Goal: Task Accomplishment & Management: Complete application form

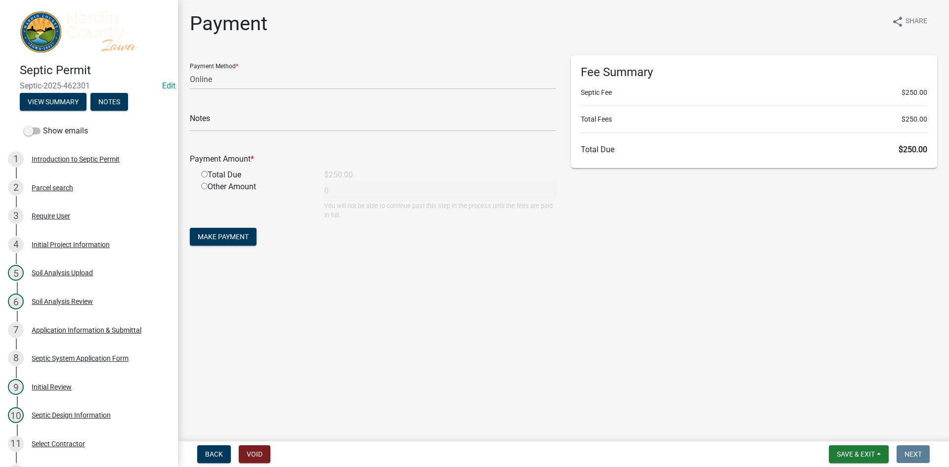
select select "3: 3"
click at [854, 452] on span "Save & Exit" at bounding box center [855, 454] width 38 height 8
click at [855, 434] on button "Save & Exit" at bounding box center [848, 428] width 79 height 24
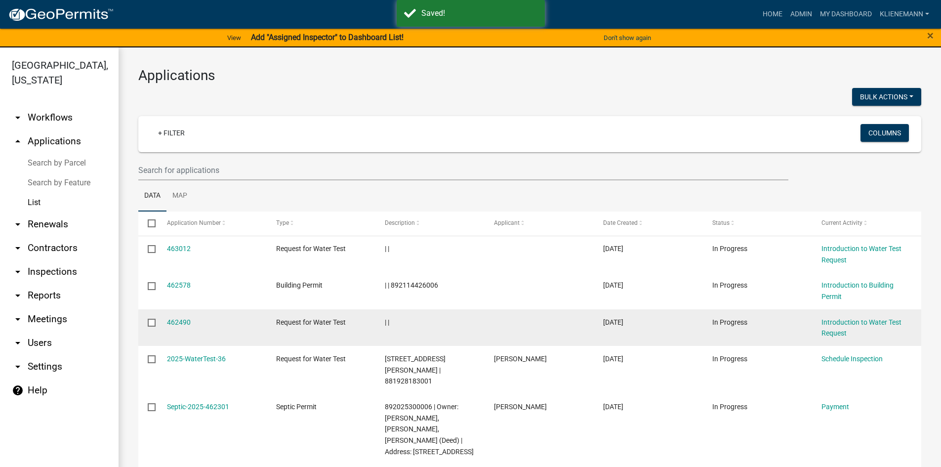
scroll to position [198, 0]
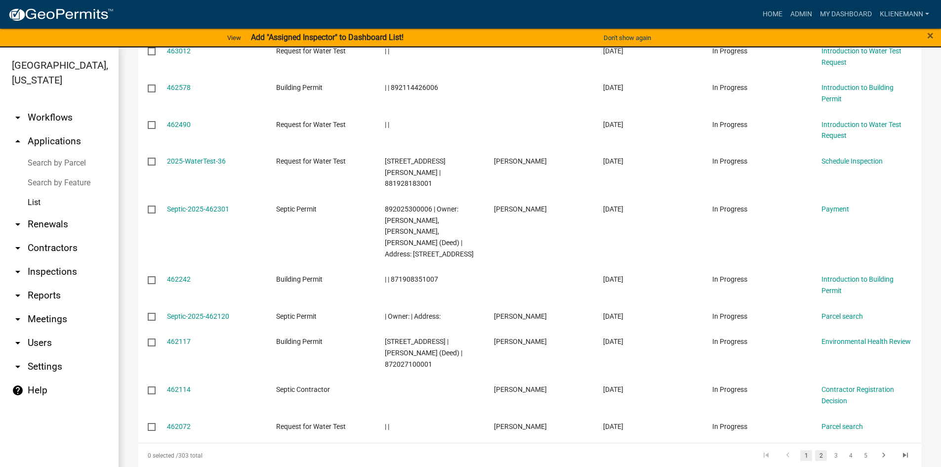
click at [817, 450] on link "2" at bounding box center [821, 455] width 12 height 11
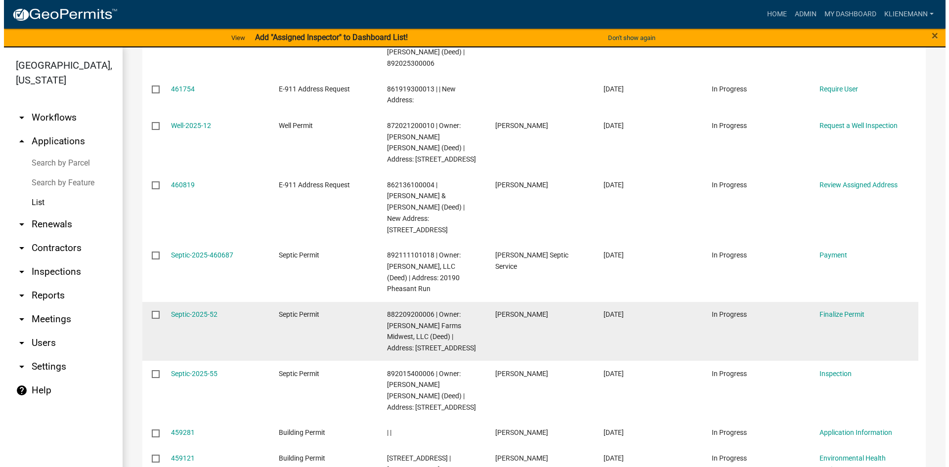
scroll to position [247, 0]
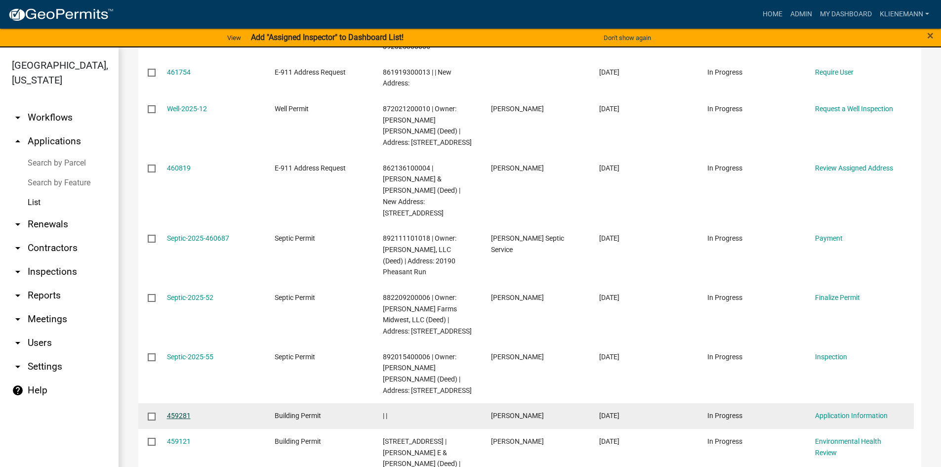
click at [189, 412] on link "459281" at bounding box center [179, 416] width 24 height 8
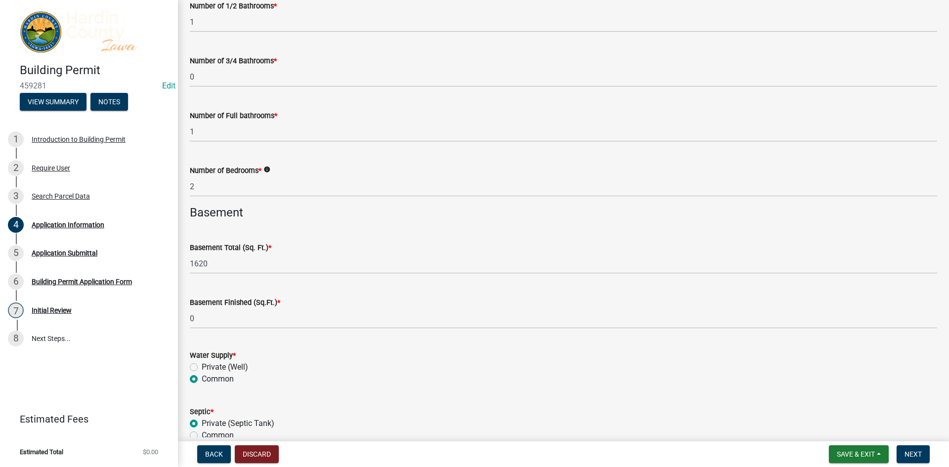
scroll to position [2446, 0]
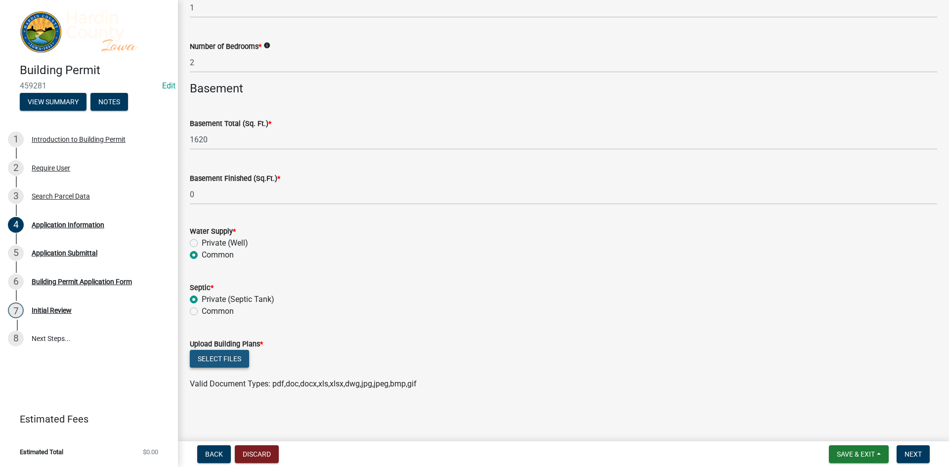
click at [237, 357] on button "Select files" at bounding box center [219, 359] width 59 height 18
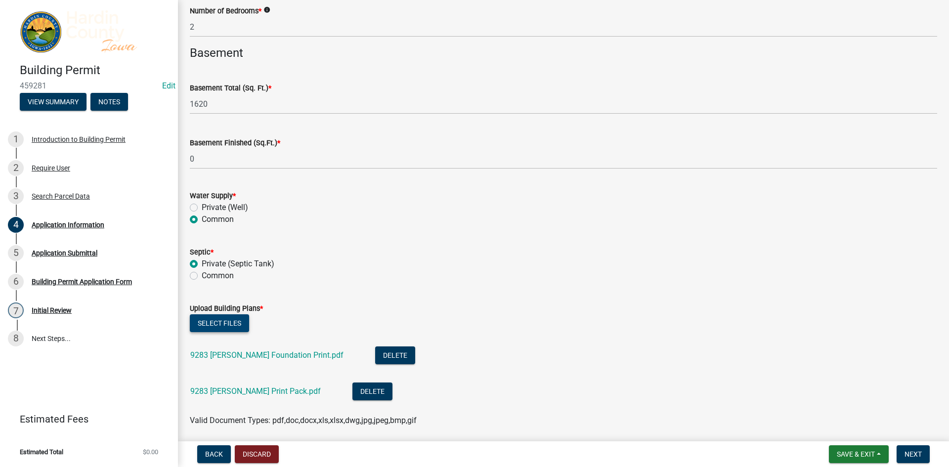
scroll to position [2518, 0]
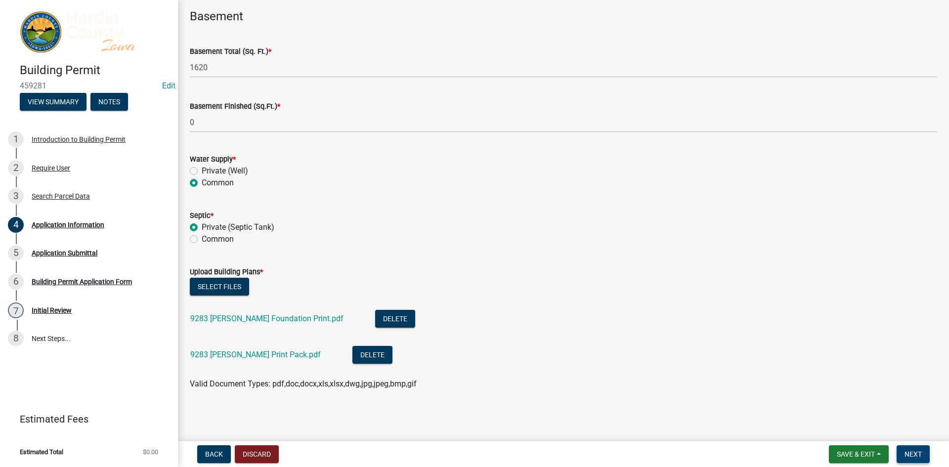
click at [914, 452] on span "Next" at bounding box center [912, 454] width 17 height 8
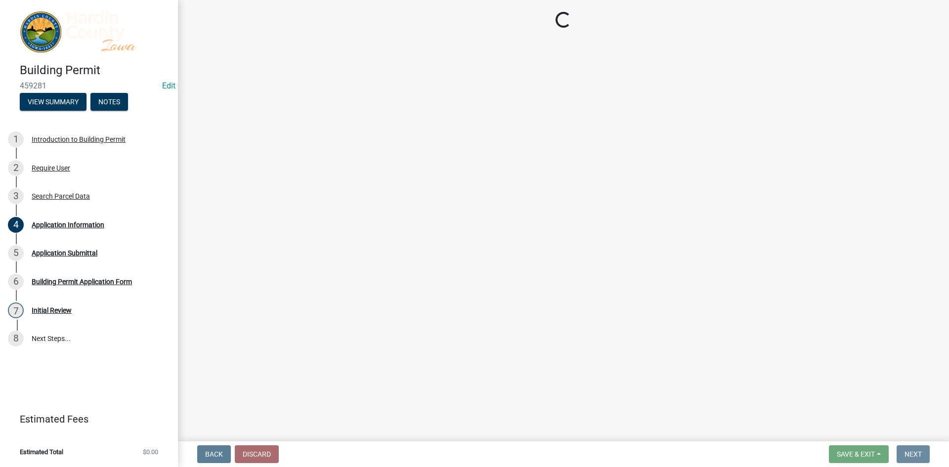
scroll to position [0, 0]
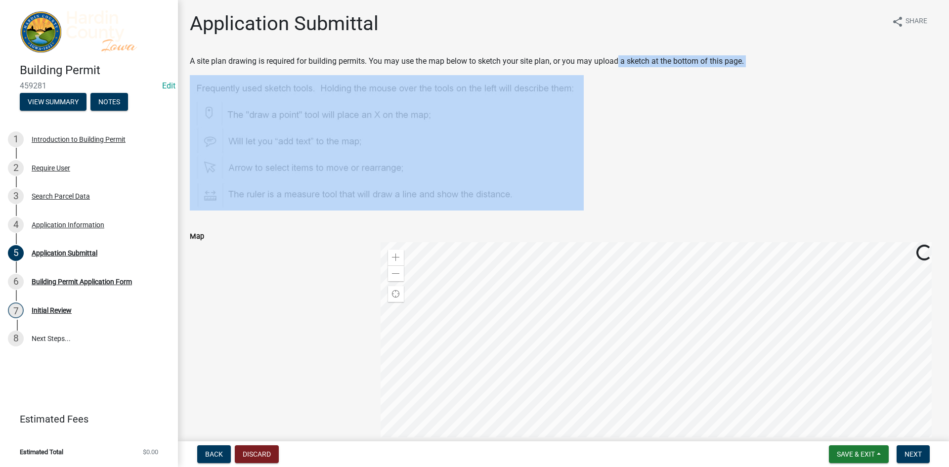
drag, startPoint x: 626, startPoint y: 177, endPoint x: 620, endPoint y: 60, distance: 117.3
click at [620, 60] on div "A site plan drawing is required for building permits. You may use the map below…" at bounding box center [563, 132] width 747 height 155
click at [680, 130] on figure at bounding box center [563, 142] width 747 height 135
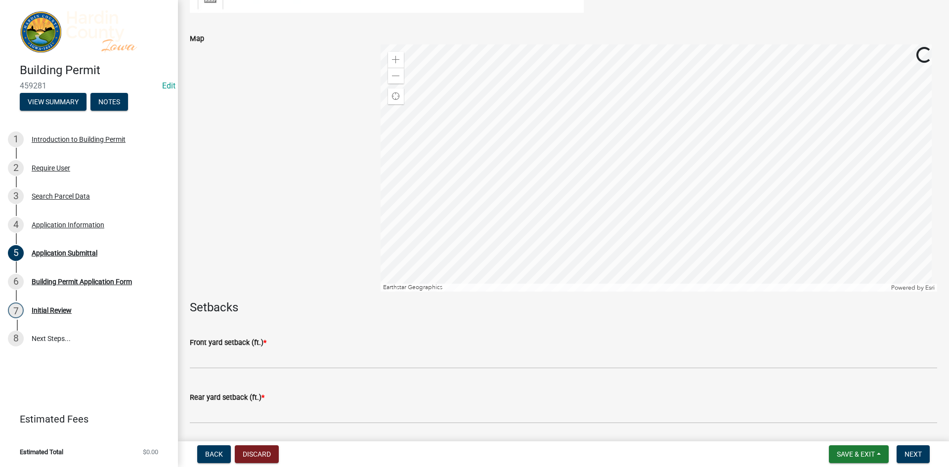
scroll to position [346, 0]
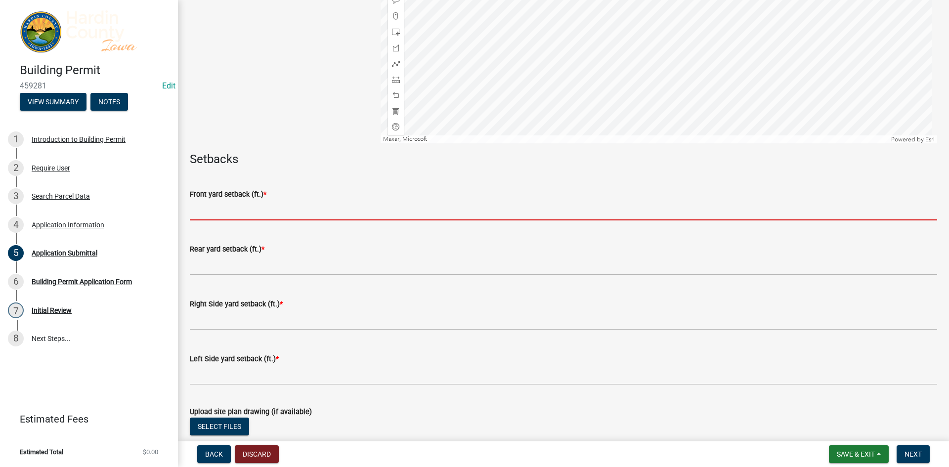
click at [276, 210] on input "text" at bounding box center [563, 210] width 747 height 20
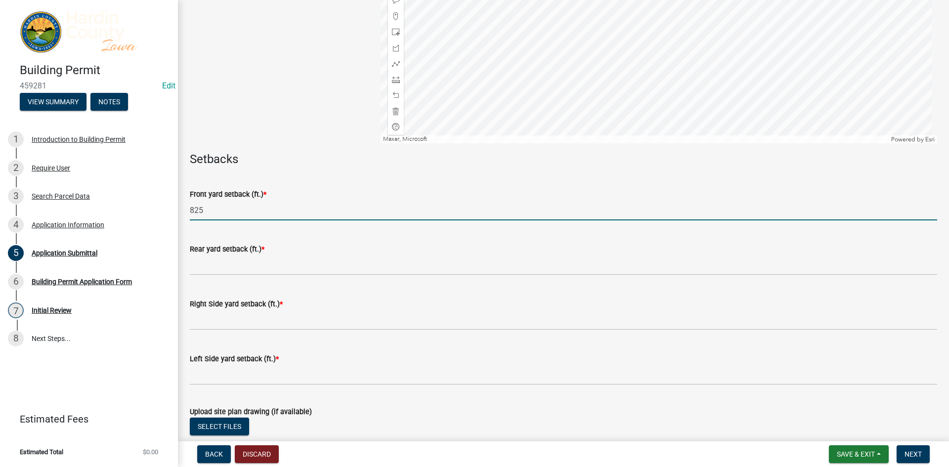
type input "825"
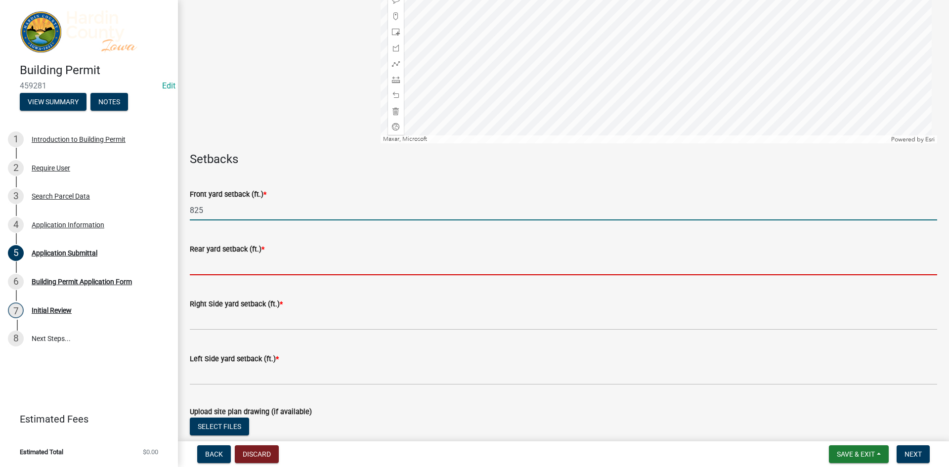
click at [296, 260] on input "text" at bounding box center [563, 265] width 747 height 20
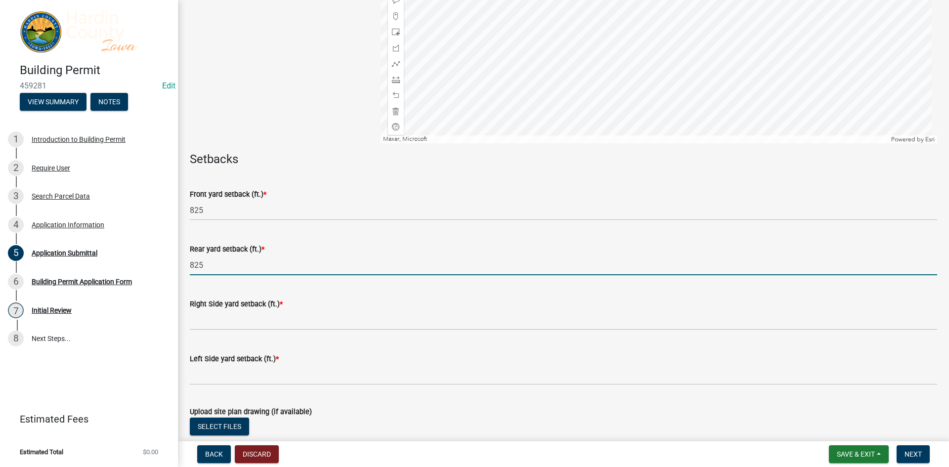
type input "825"
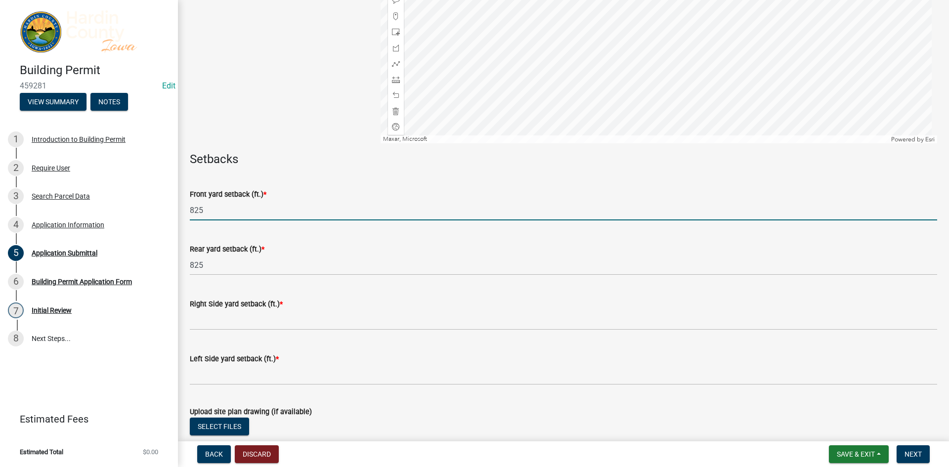
drag, startPoint x: 257, startPoint y: 208, endPoint x: 182, endPoint y: 211, distance: 75.6
click at [182, 211] on div "Application Submittal share Share A site plan drawing is required for building …" at bounding box center [563, 232] width 771 height 1132
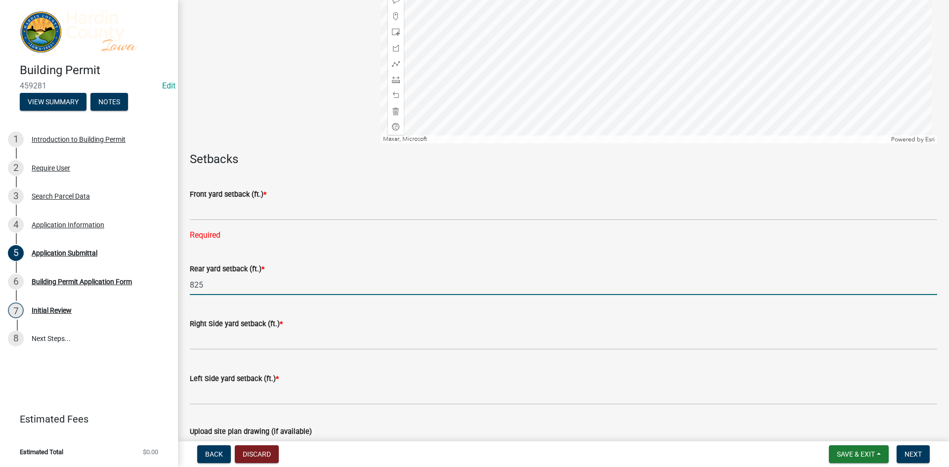
drag, startPoint x: 249, startPoint y: 270, endPoint x: 188, endPoint y: 266, distance: 60.9
click at [188, 266] on div "Rear yard setback (ft.) * 825" at bounding box center [563, 272] width 762 height 46
type input "50"
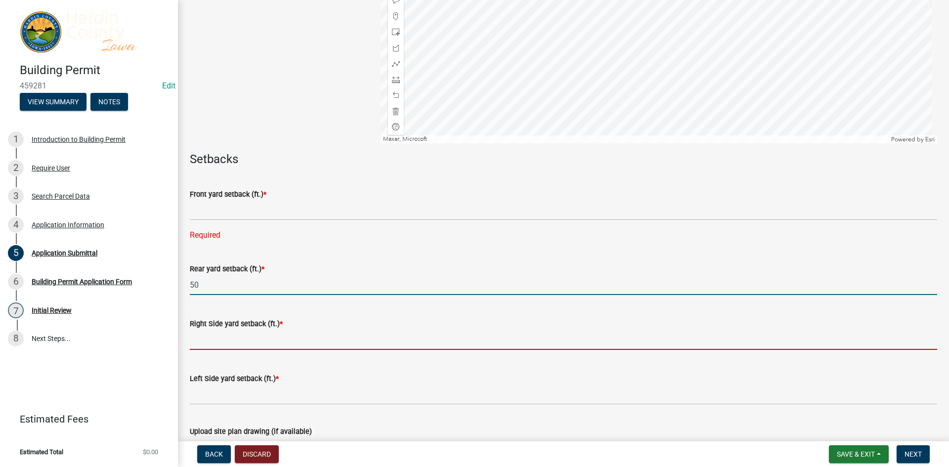
click at [309, 337] on input "text" at bounding box center [563, 340] width 747 height 20
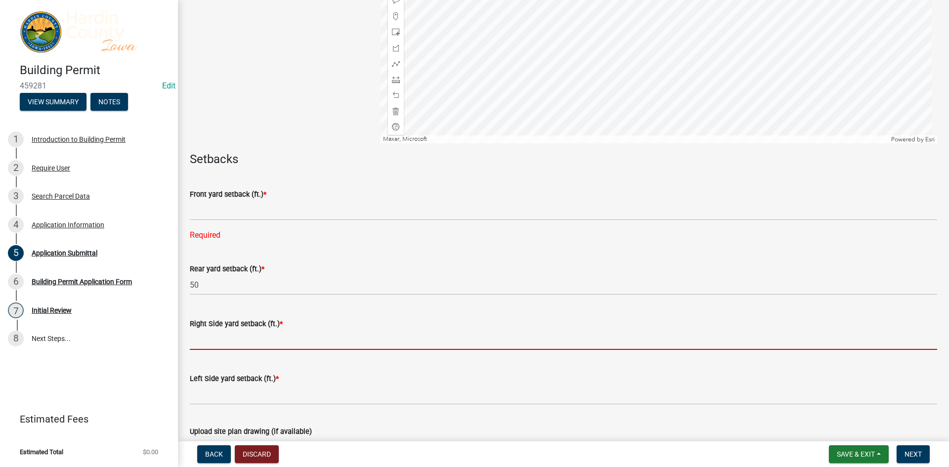
scroll to position [395, 0]
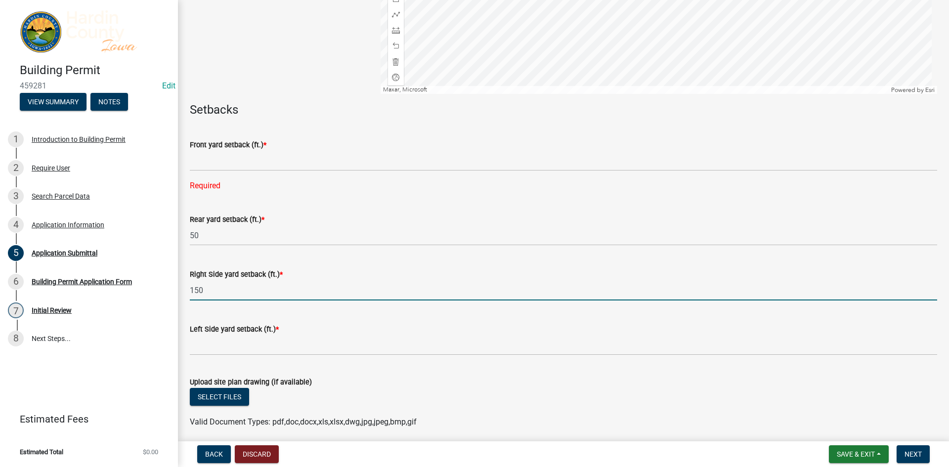
type input "150"
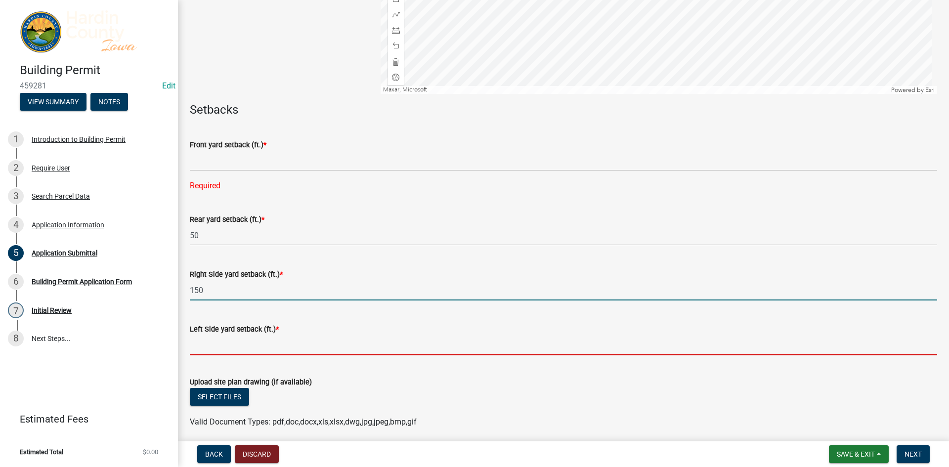
click at [398, 347] on input "text" at bounding box center [563, 345] width 747 height 20
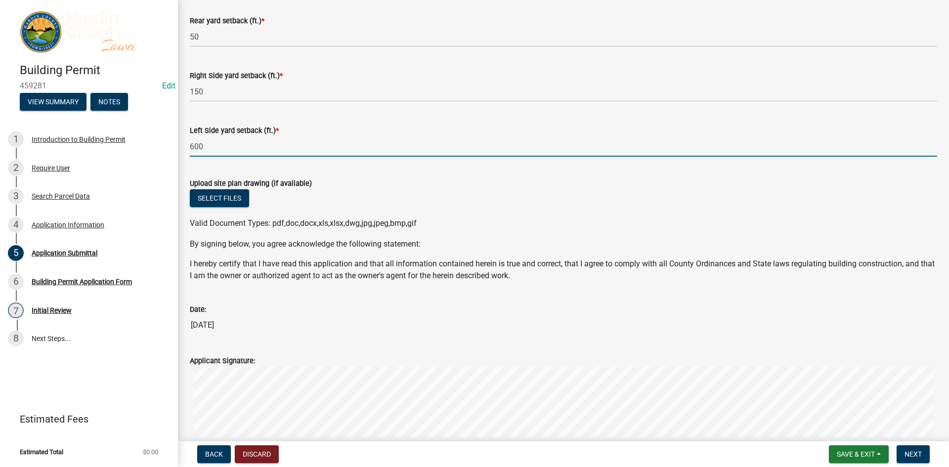
scroll to position [593, 0]
type input "600"
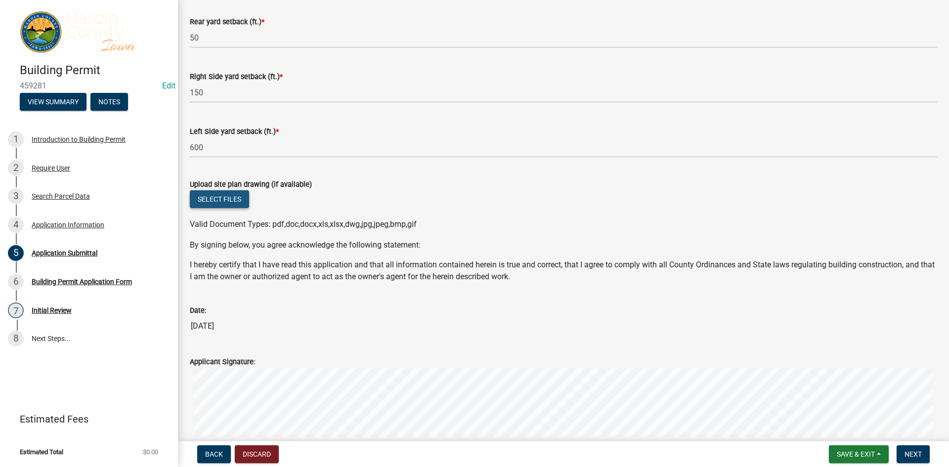
click at [224, 192] on button "Select files" at bounding box center [219, 199] width 59 height 18
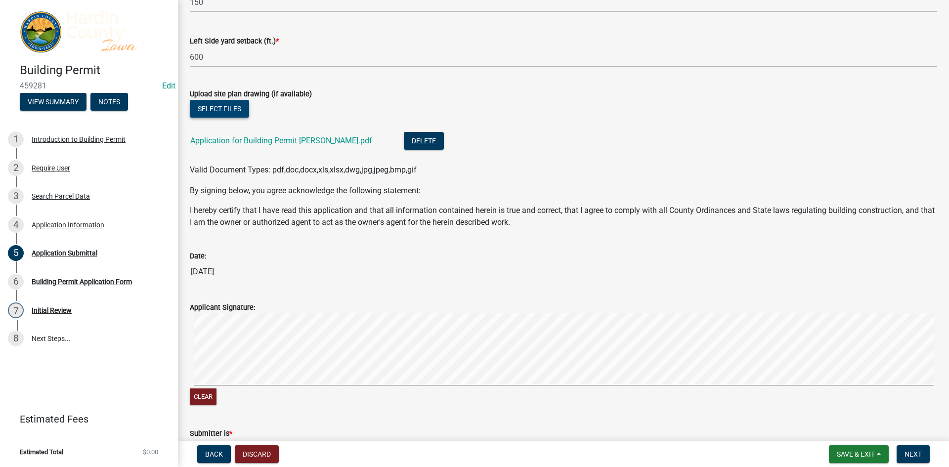
scroll to position [792, 0]
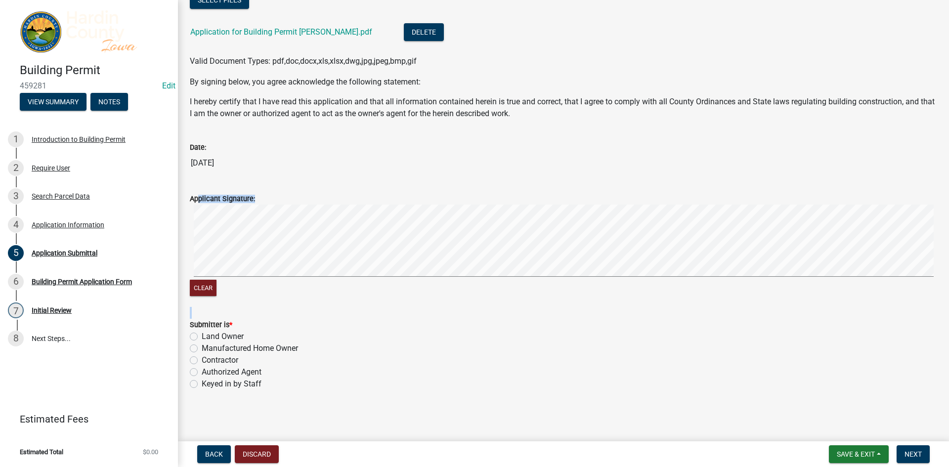
click at [220, 246] on form "Applicant Signature: Clear" at bounding box center [563, 240] width 747 height 118
click at [234, 337] on label "Land Owner" at bounding box center [223, 337] width 42 height 12
click at [208, 337] on input "Land Owner" at bounding box center [205, 334] width 6 height 6
radio input "true"
click at [220, 358] on label "Contractor" at bounding box center [220, 360] width 37 height 12
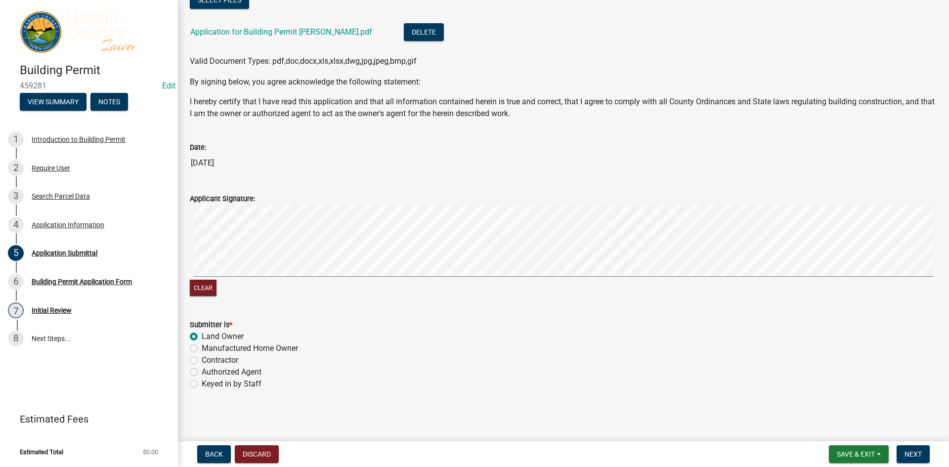
click at [208, 358] on input "Contractor" at bounding box center [205, 357] width 6 height 6
radio input "true"
click at [912, 450] on span "Next" at bounding box center [912, 454] width 17 height 8
click at [920, 455] on span "Next" at bounding box center [912, 454] width 17 height 8
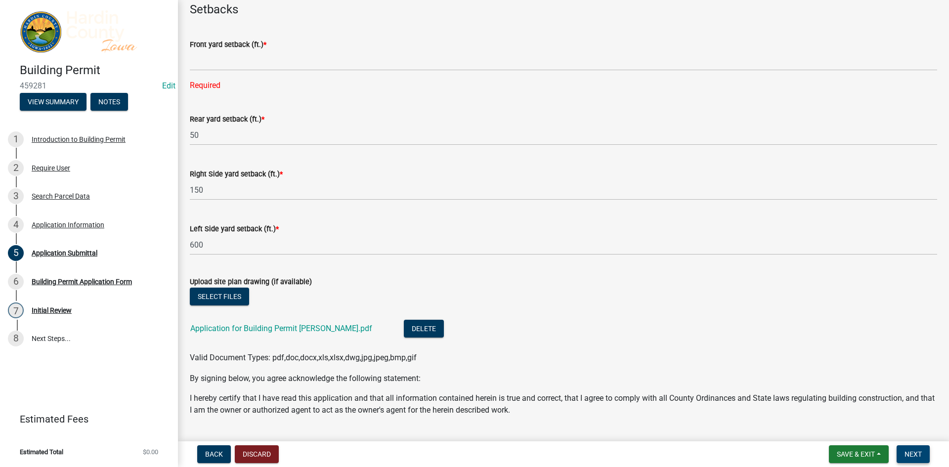
scroll to position [446, 0]
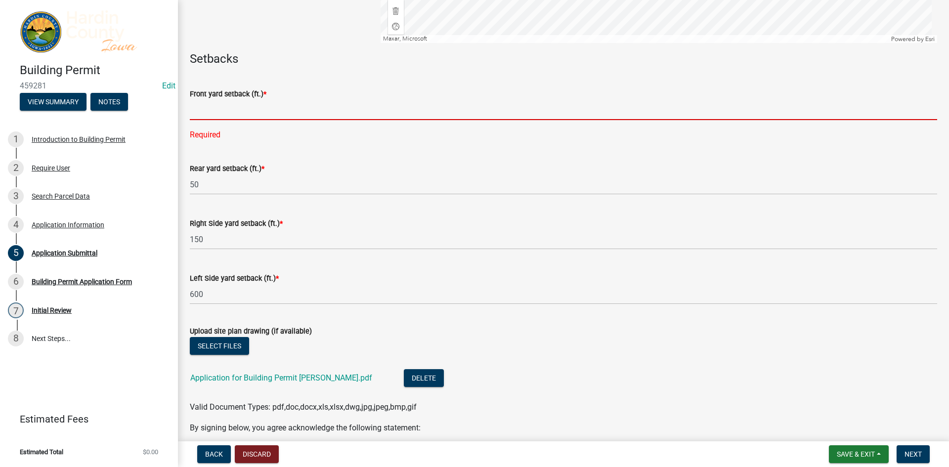
click at [212, 114] on input "text" at bounding box center [563, 110] width 747 height 20
click at [266, 115] on input "text" at bounding box center [563, 110] width 747 height 20
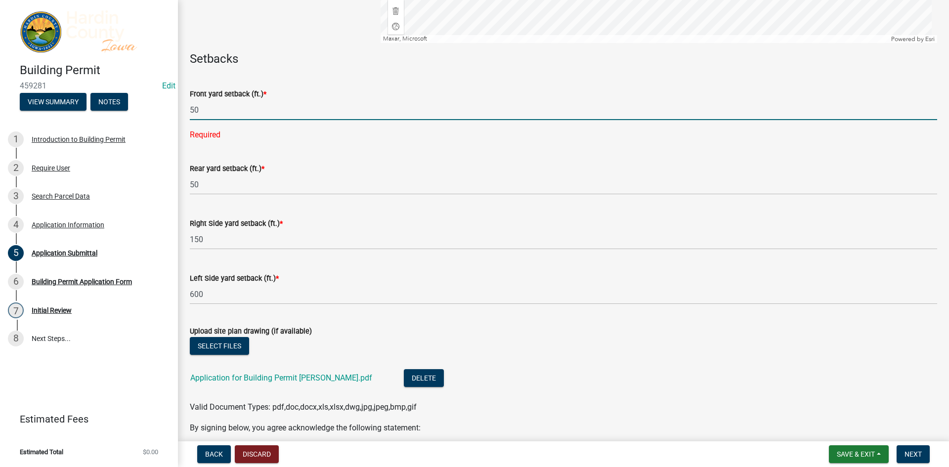
type input "50"
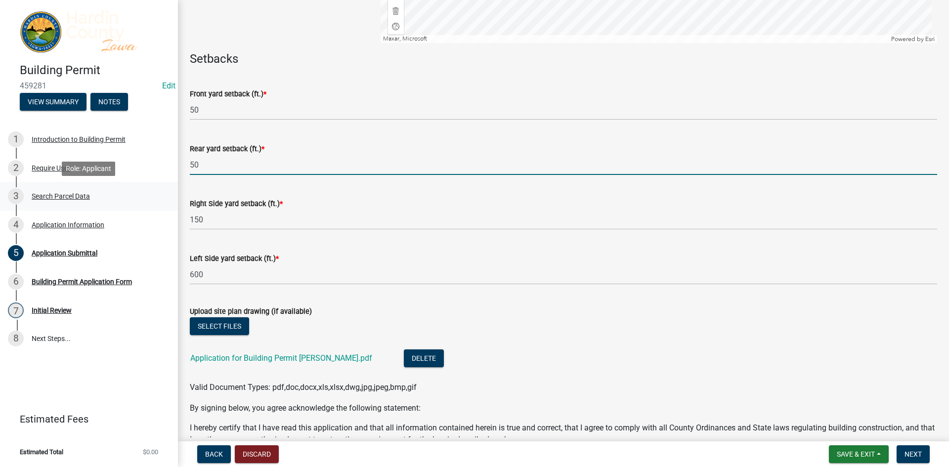
drag, startPoint x: 245, startPoint y: 188, endPoint x: 166, endPoint y: 182, distance: 79.8
click at [166, 182] on div "Building Permit 459281 Edit View Summary Notes 1 Introduction to Building Permi…" at bounding box center [474, 233] width 949 height 467
type input "120"
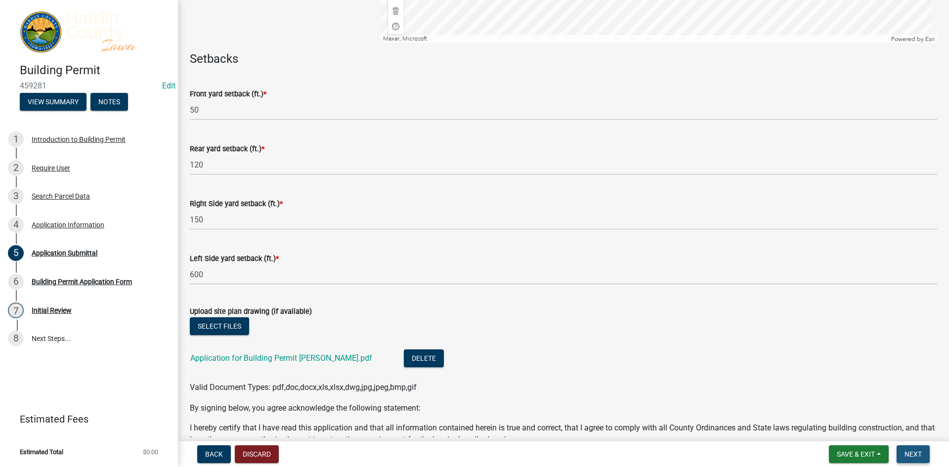
click at [920, 453] on span "Next" at bounding box center [912, 454] width 17 height 8
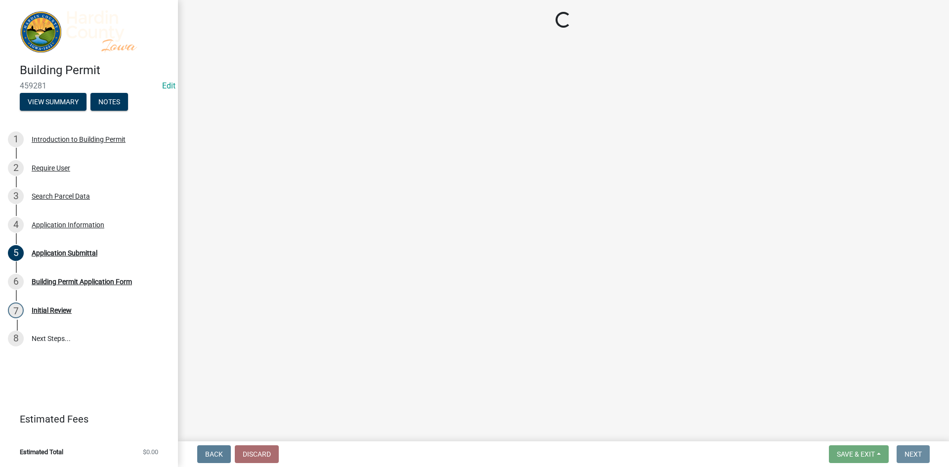
scroll to position [0, 0]
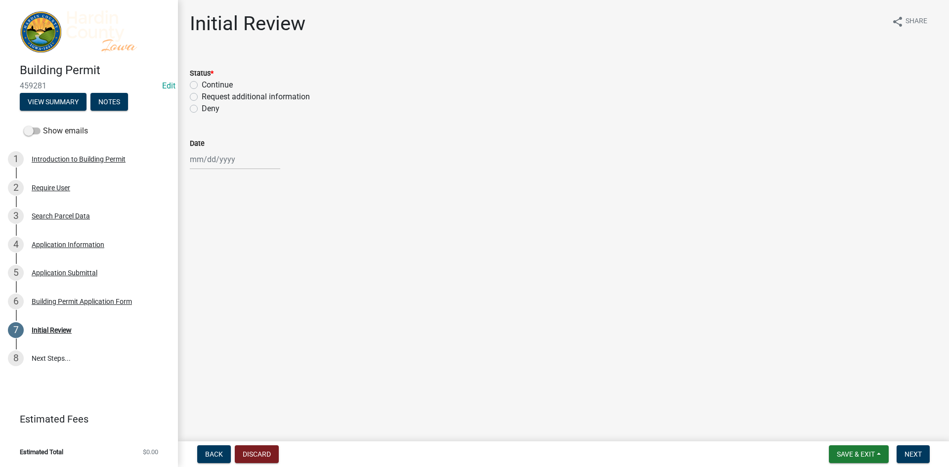
click at [229, 88] on label "Continue" at bounding box center [217, 85] width 31 height 12
click at [208, 85] on input "Continue" at bounding box center [205, 82] width 6 height 6
radio input "true"
click at [227, 165] on div at bounding box center [235, 159] width 90 height 20
select select "8"
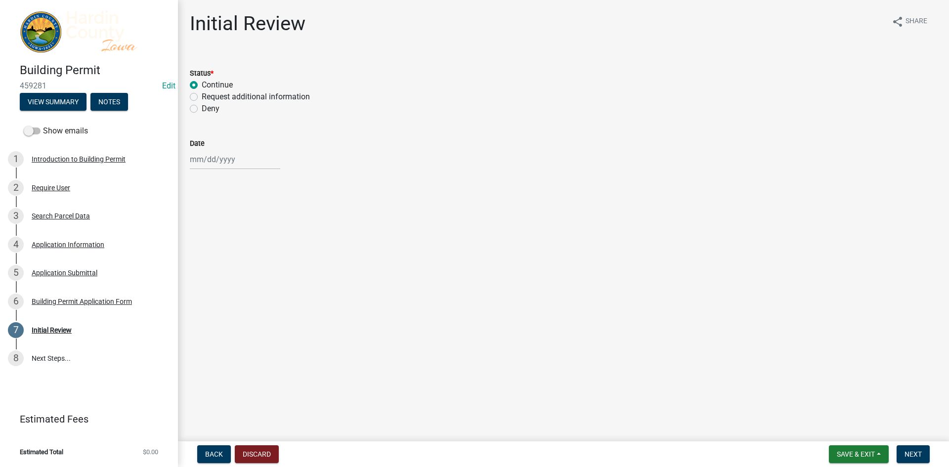
select select "2025"
click at [228, 243] on div "13" at bounding box center [231, 244] width 16 height 16
type input "[DATE]"
click at [911, 453] on span "Next" at bounding box center [912, 454] width 17 height 8
click at [214, 85] on label "Continue" at bounding box center [217, 85] width 31 height 12
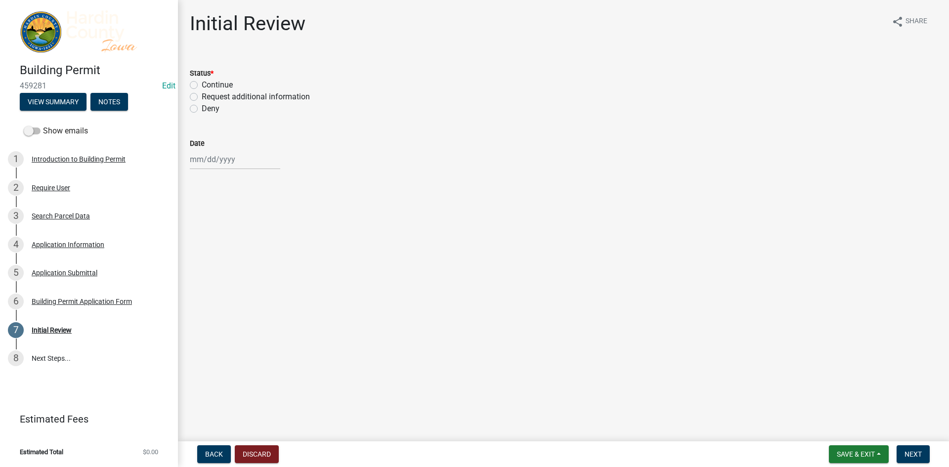
click at [208, 85] on input "Continue" at bounding box center [205, 82] width 6 height 6
radio input "true"
select select "8"
select select "2025"
click at [267, 164] on div "[PERSON_NAME] Feb Mar Apr [PERSON_NAME][DATE] Oct Nov [DATE] 1526 1527 1528 152…" at bounding box center [235, 159] width 90 height 20
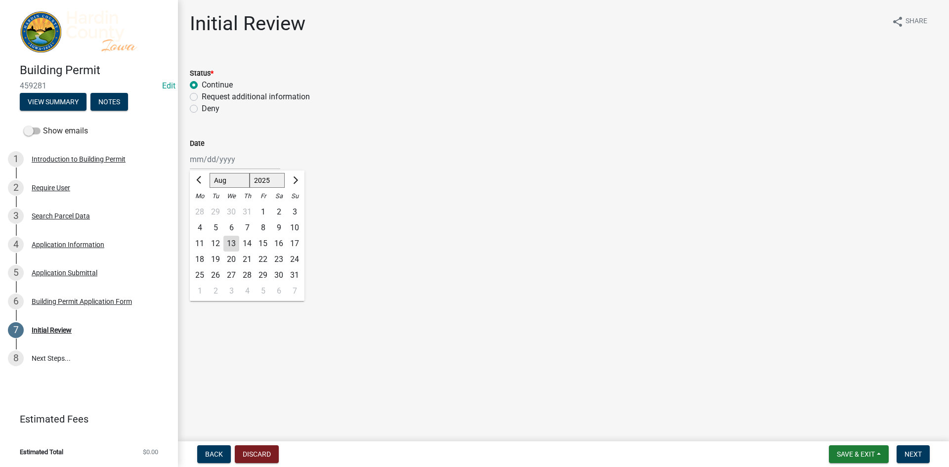
click at [230, 240] on div "13" at bounding box center [231, 244] width 16 height 16
type input "[DATE]"
click at [910, 457] on span "Next" at bounding box center [912, 454] width 17 height 8
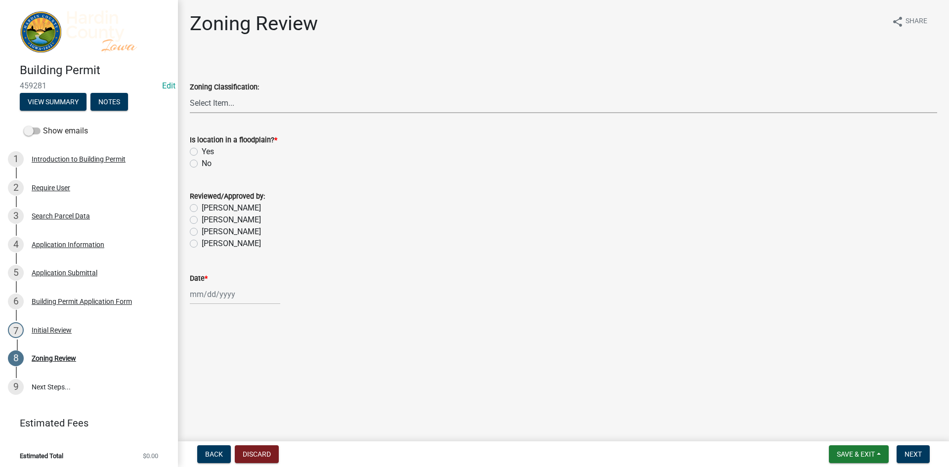
click at [301, 102] on select "Select Item... A - Agricultural R-1 - Single Family Residential R-2 - Multi-Fam…" at bounding box center [563, 103] width 747 height 20
click at [190, 93] on select "Select Item... A - Agricultural R-1 - Single Family Residential R-2 - Multi-Fam…" at bounding box center [563, 103] width 747 height 20
select select "cde34027-c2e6-4375-ad0d-1a97383c127e"
click at [203, 163] on label "No" at bounding box center [207, 164] width 10 height 12
click at [203, 163] on input "No" at bounding box center [205, 161] width 6 height 6
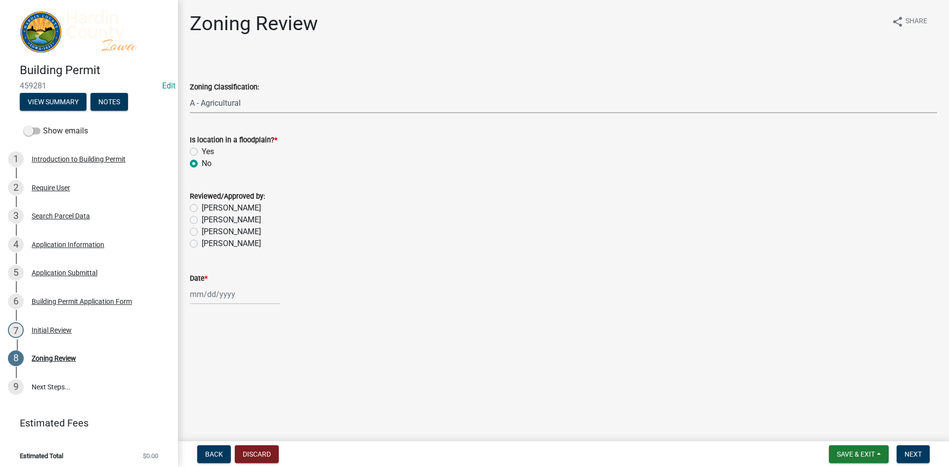
radio input "true"
click at [203, 204] on label "[PERSON_NAME]" at bounding box center [231, 208] width 59 height 12
click at [203, 204] on input "[PERSON_NAME]" at bounding box center [205, 205] width 6 height 6
radio input "true"
click at [207, 294] on div at bounding box center [235, 294] width 90 height 20
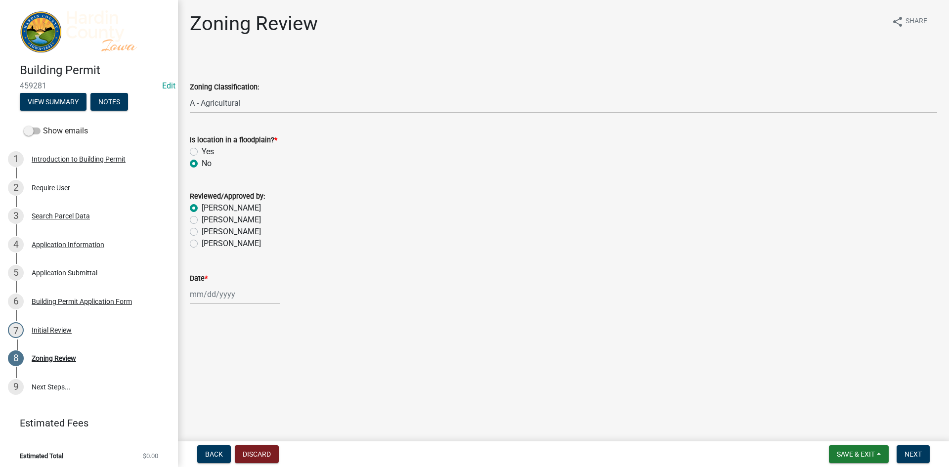
select select "8"
select select "2025"
click at [230, 375] on div "13" at bounding box center [231, 379] width 16 height 16
type input "[DATE]"
click at [904, 451] on button "Next" at bounding box center [912, 454] width 33 height 18
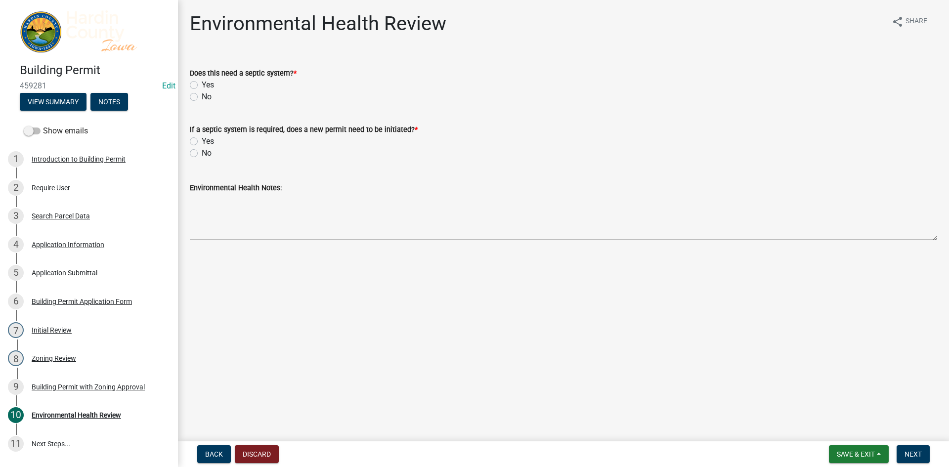
click at [206, 82] on label "Yes" at bounding box center [208, 85] width 12 height 12
click at [206, 82] on input "Yes" at bounding box center [205, 82] width 6 height 6
radio input "true"
